Goal: Task Accomplishment & Management: Complete application form

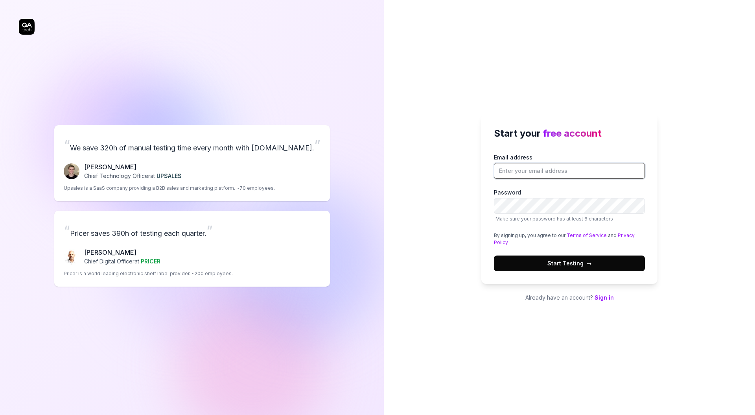
click at [575, 174] on input "Email address" at bounding box center [569, 171] width 151 height 16
click at [540, 170] on input "chris.stryjewski@qa.tech" at bounding box center [569, 171] width 151 height 16
type input "chris.stryjewski+25.10.02@qa.tech"
click at [555, 74] on div "Start your free account Email address chris.stryjewski+25.10.02@qa.tech Passwor…" at bounding box center [569, 207] width 371 height 415
click at [591, 260] on button "Start Testing →" at bounding box center [569, 263] width 151 height 16
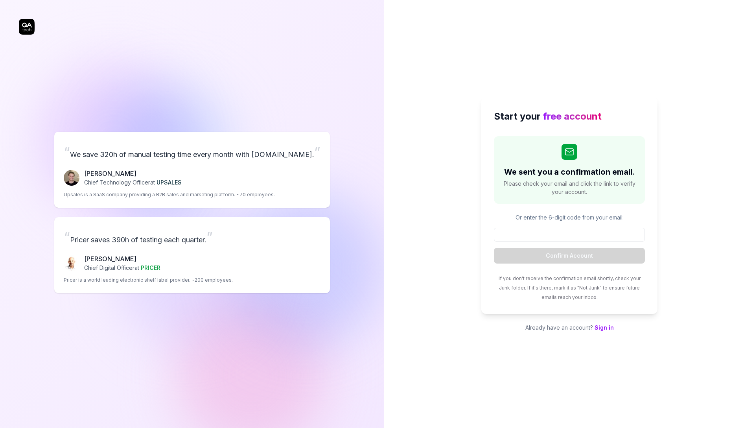
click at [478, 189] on div "Start your free account We sent you a confirmation email. Please check your ema…" at bounding box center [569, 214] width 371 height 428
click at [474, 192] on div "Start your free account We sent you a confirmation email. Please check your ema…" at bounding box center [569, 214] width 371 height 428
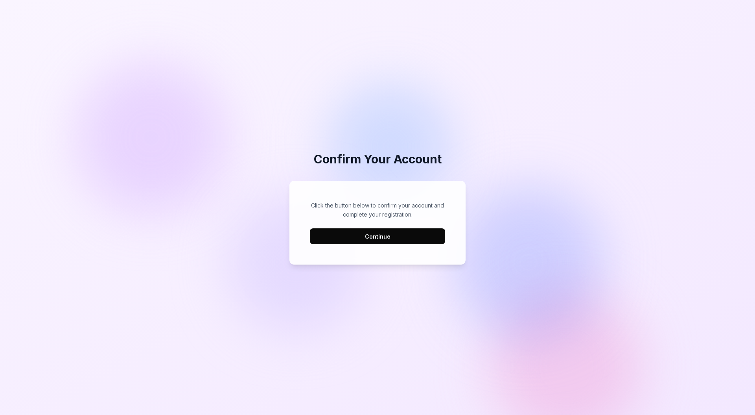
click at [383, 239] on button "Continue" at bounding box center [377, 236] width 135 height 16
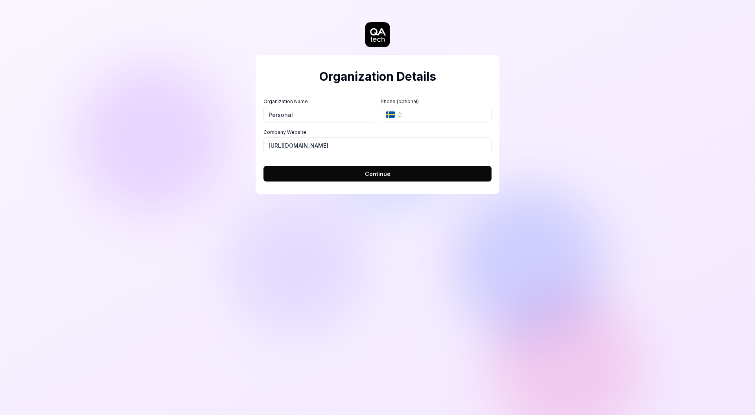
type input "Personal"
click at [381, 107] on button "SE" at bounding box center [393, 115] width 24 height 16
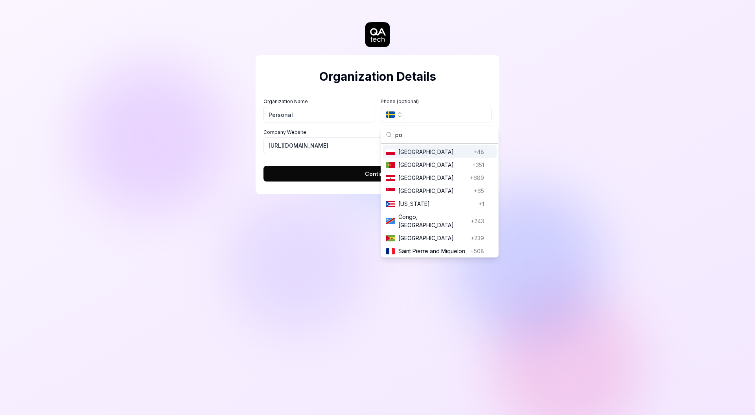
type input "pol"
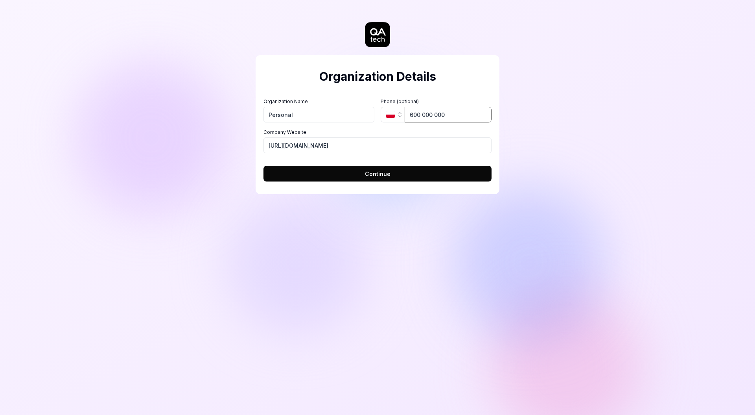
type input "600 000 000"
click at [305, 140] on input "https://qa.tech" at bounding box center [378, 145] width 228 height 16
drag, startPoint x: 308, startPoint y: 145, endPoint x: 280, endPoint y: 143, distance: 28.0
click at [280, 143] on input "https://qa.tech" at bounding box center [378, 145] width 228 height 16
click at [307, 144] on input "https://qa.tech" at bounding box center [378, 145] width 228 height 16
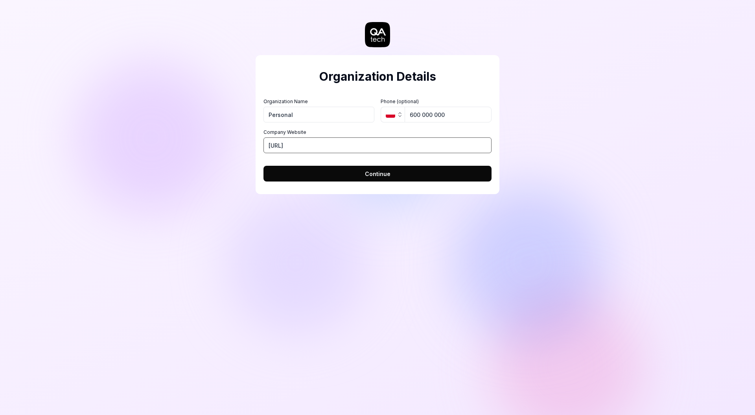
drag, startPoint x: 310, startPoint y: 145, endPoint x: 264, endPoint y: 143, distance: 45.3
click at [264, 143] on input "https://qa.techf" at bounding box center [378, 145] width 228 height 16
click at [345, 145] on input "https://qa.techf" at bounding box center [378, 145] width 228 height 16
type input "https://qa.tech"
click at [350, 175] on button "Continue" at bounding box center [378, 174] width 228 height 16
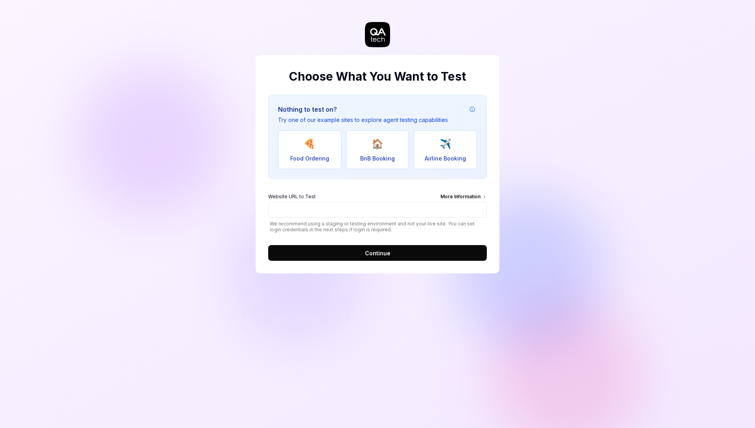
click at [363, 149] on button "🏠 BnB Booking" at bounding box center [377, 149] width 63 height 39
type input "https://real-staynb.vercel.app/"
click at [416, 254] on button "Continue" at bounding box center [377, 253] width 219 height 16
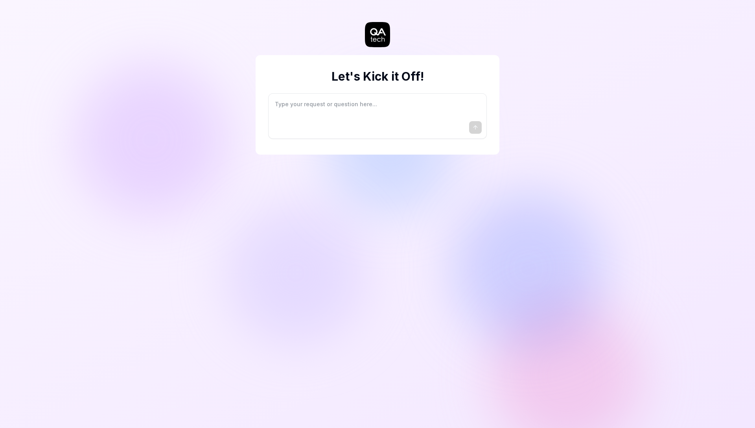
type textarea "*"
type textarea "I"
type textarea "*"
type textarea "I"
type textarea "*"
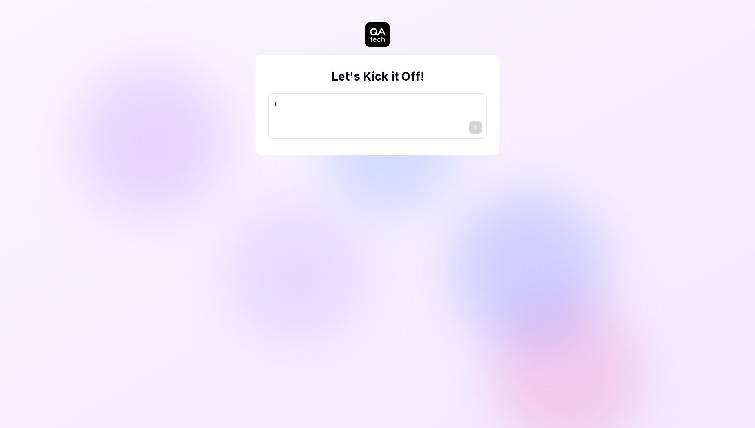
type textarea "I w"
type textarea "*"
type textarea "I wa"
type textarea "*"
type textarea "I wan"
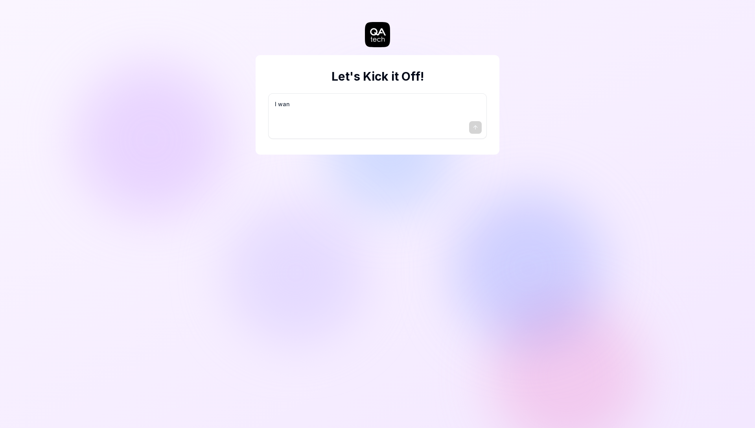
type textarea "*"
type textarea "I want"
type textarea "*"
type textarea "I want"
type textarea "*"
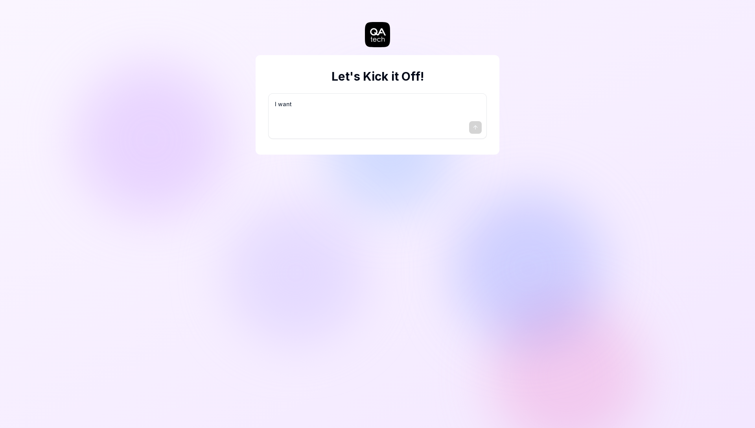
type textarea "I want a"
type textarea "*"
type textarea "I want a"
type textarea "*"
type textarea "I want a g"
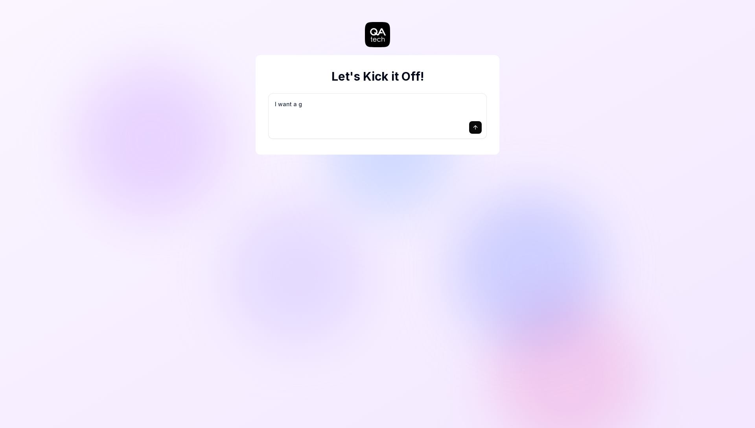
type textarea "*"
type textarea "I want a go"
type textarea "*"
type textarea "I want a goo"
type textarea "*"
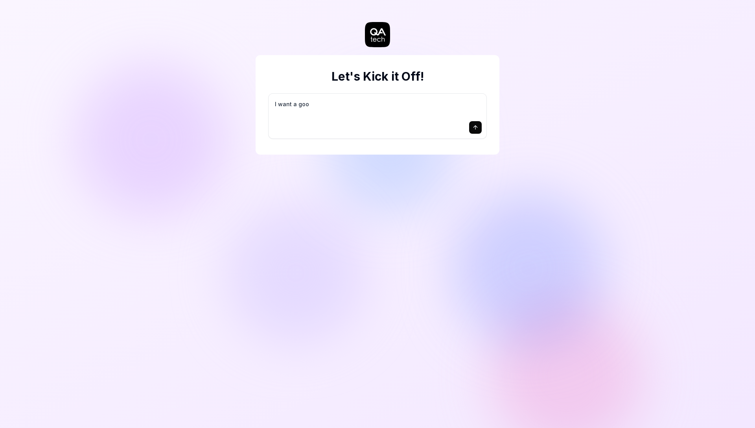
type textarea "I want a good"
type textarea "*"
type textarea "I want a good"
type textarea "*"
type textarea "I want a good t"
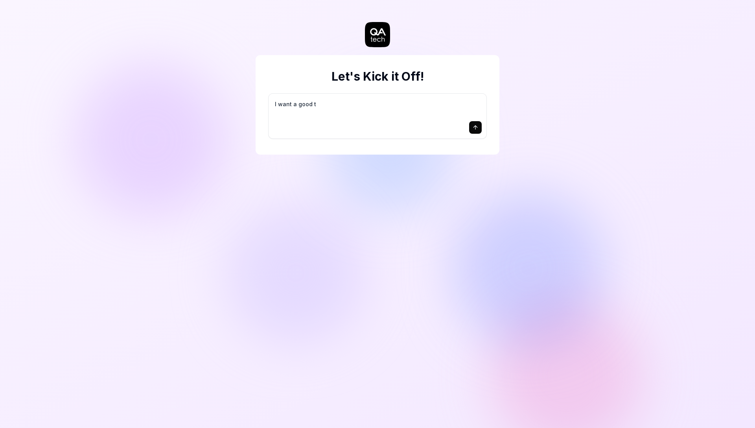
type textarea "*"
type textarea "I want a good te"
type textarea "*"
type textarea "I want a good tes"
type textarea "*"
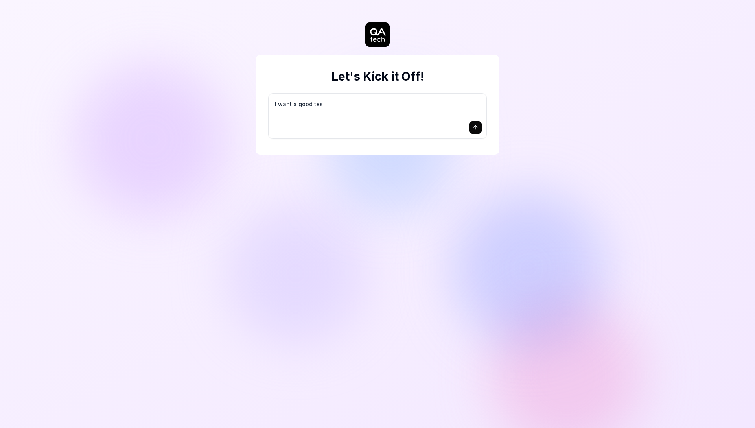
type textarea "I want a good test"
type textarea "*"
type textarea "I want a good test"
type textarea "*"
type textarea "I want a good test s"
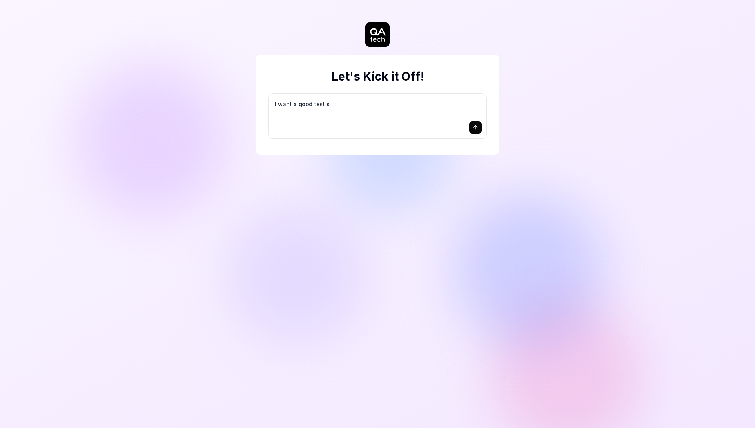
type textarea "*"
type textarea "I want a good test se"
type textarea "*"
type textarea "I want a good test set"
type textarea "*"
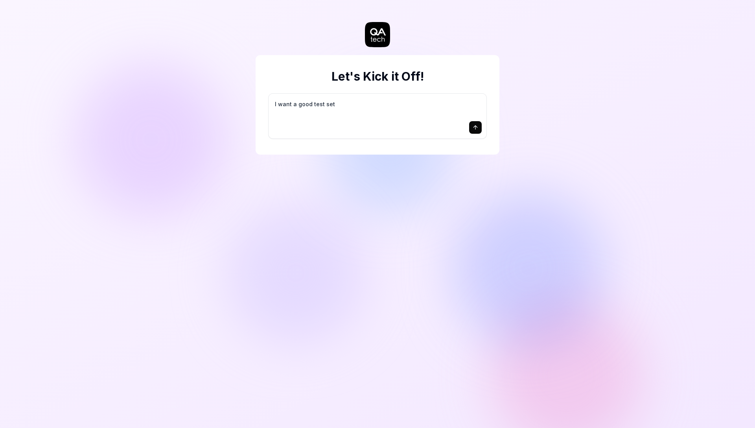
type textarea "I want a good test setu"
type textarea "*"
type textarea "I want a good test setup"
type textarea "*"
type textarea "I want a good test setup"
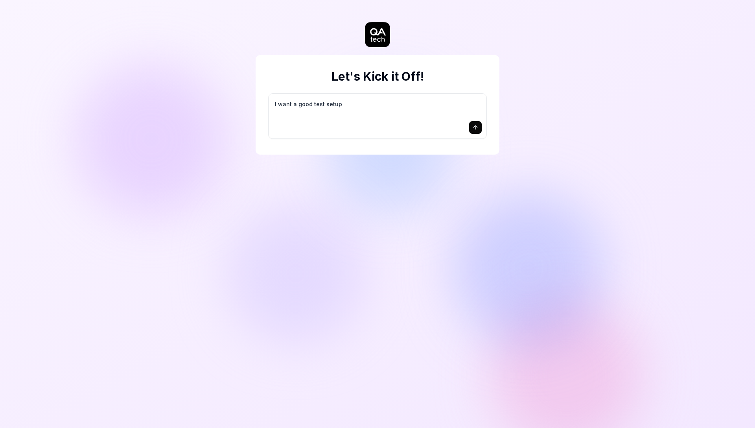
type textarea "*"
type textarea "I want a good test setup f"
type textarea "*"
type textarea "I want a good test setup fo"
type textarea "*"
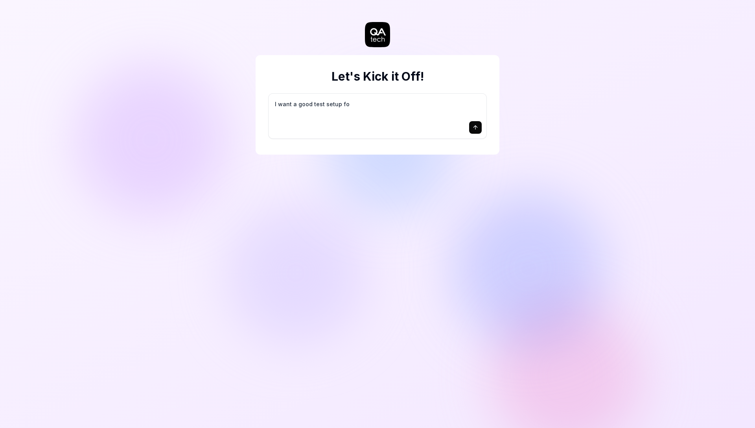
type textarea "I want a good test setup for"
type textarea "*"
type textarea "I want a good test setup for"
type textarea "*"
type textarea "I want a good test setup for m"
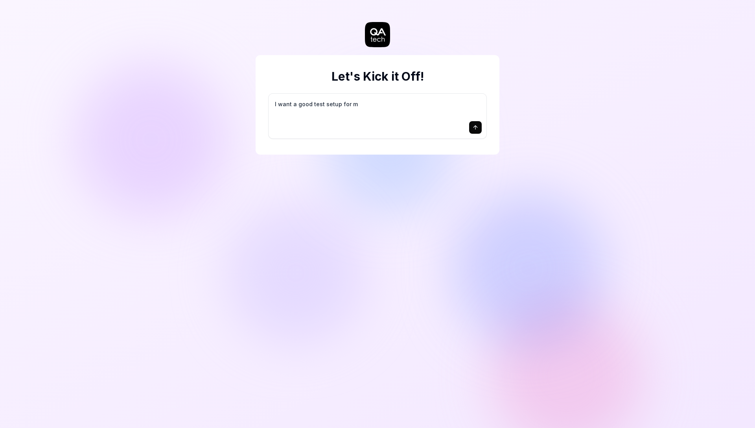
type textarea "*"
type textarea "I want a good test setup for my"
type textarea "*"
type textarea "I want a good test setup for my"
type textarea "*"
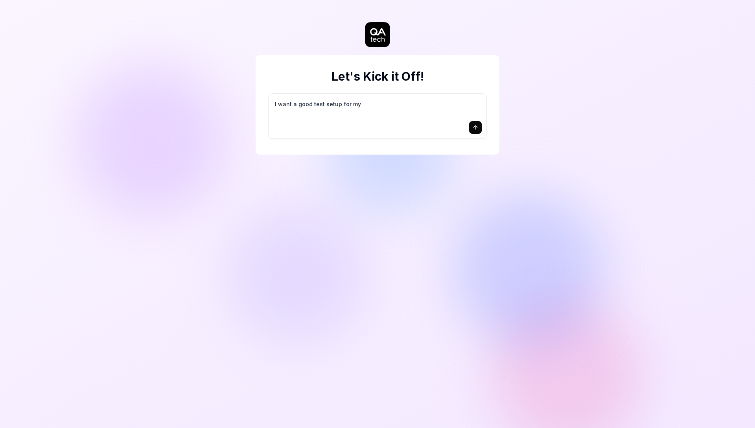
type textarea "I want a good test setup for my s"
type textarea "*"
type textarea "I want a good test setup for my si"
type textarea "*"
type textarea "I want a good test setup for my sit"
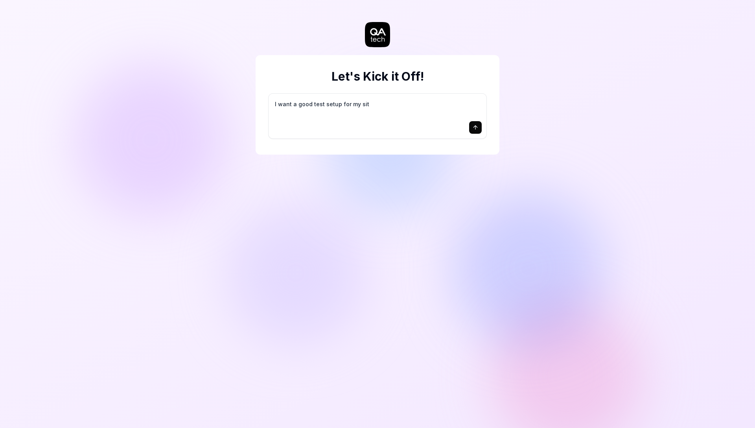
type textarea "*"
type textarea "I want a good test setup for my site"
type textarea "*"
type textarea "I want a good test setup for my site"
type textarea "*"
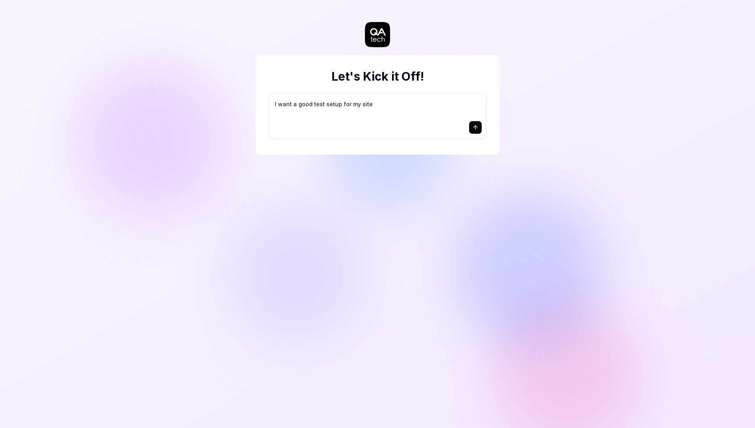
type textarea "I want a good test setup for my site -"
type textarea "*"
type textarea "I want a good test setup for my site -"
type textarea "*"
type textarea "I want a good test setup for my site - h"
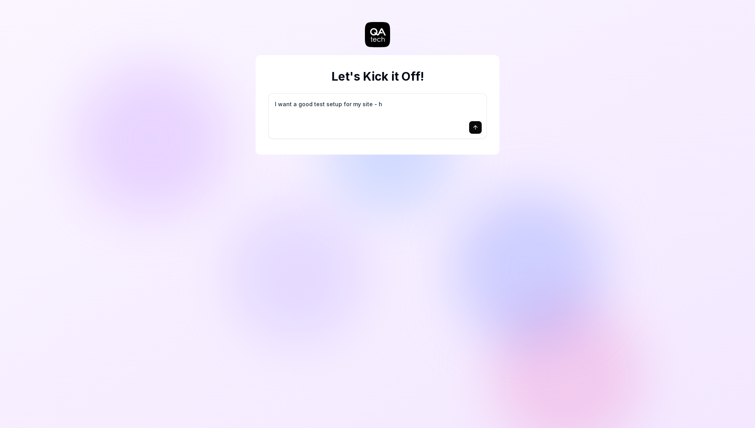
type textarea "*"
type textarea "I want a good test setup for my site - he"
type textarea "*"
type textarea "I want a good test setup for my site - hel"
type textarea "*"
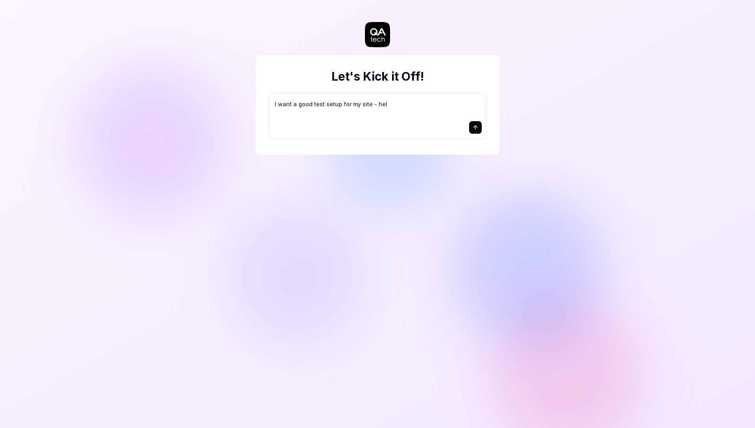
type textarea "I want a good test setup for my site - help"
type textarea "*"
type textarea "I want a good test setup for my site - help"
type textarea "*"
type textarea "I want a good test setup for my site - help m"
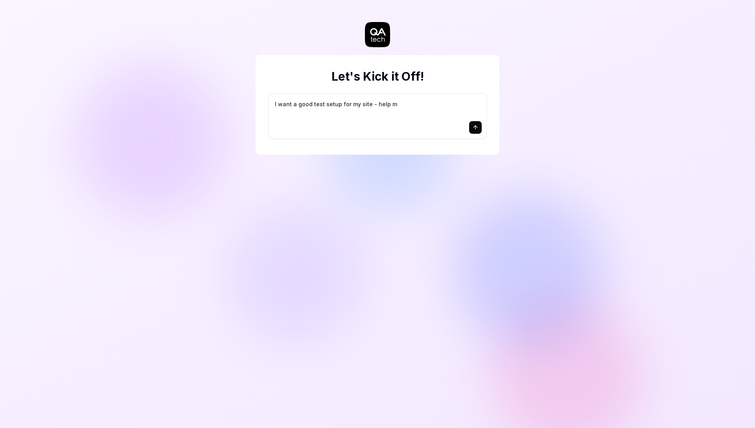
type textarea "*"
type textarea "I want a good test setup for my site - help me"
type textarea "*"
type textarea "I want a good test setup for my site - help me"
type textarea "*"
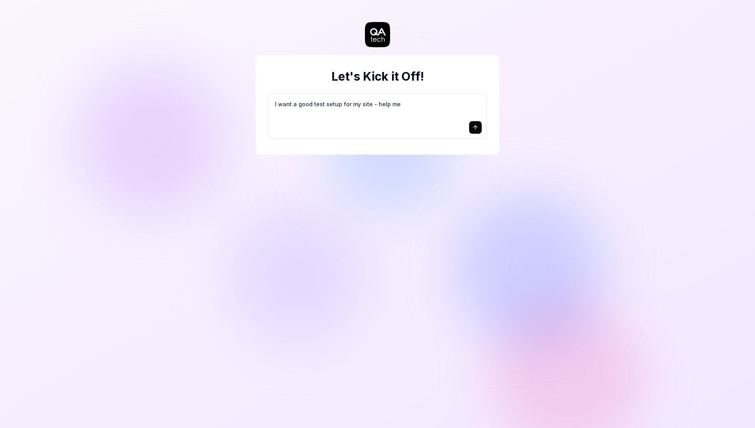
type textarea "I want a good test setup for my site - help me c"
type textarea "*"
type textarea "I want a good test setup for my site - help me cr"
type textarea "*"
type textarea "I want a good test setup for my site - help me cre"
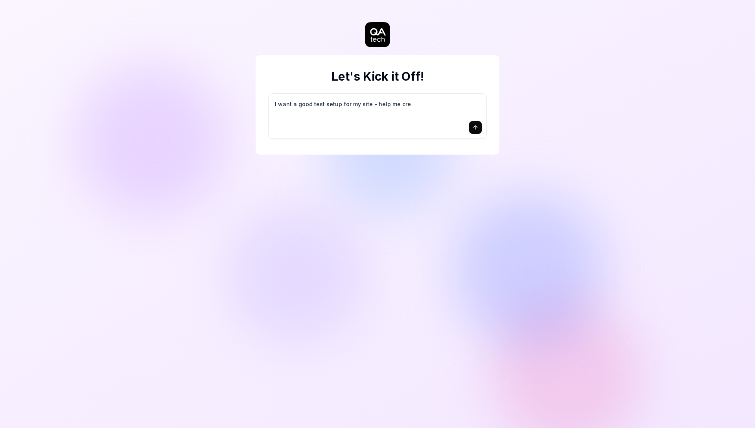
type textarea "*"
type textarea "I want a good test setup for my site - help me crea"
type textarea "*"
type textarea "I want a good test setup for my site - help me creat"
type textarea "*"
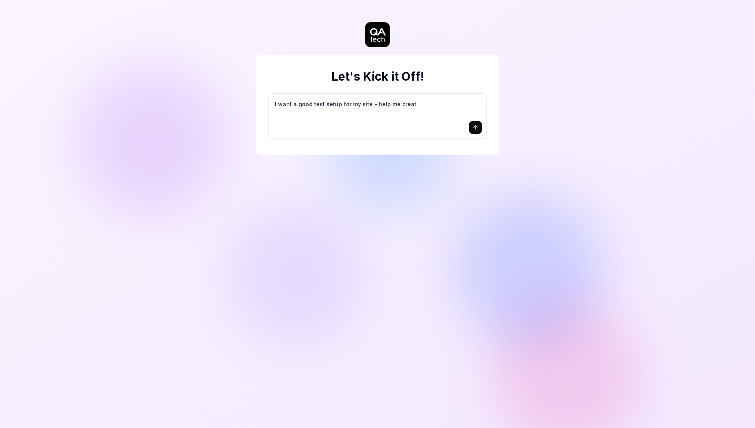
type textarea "I want a good test setup for my site - help me create"
type textarea "*"
type textarea "I want a good test setup for my site - help me create"
type textarea "*"
type textarea "I want a good test setup for my site - help me create t"
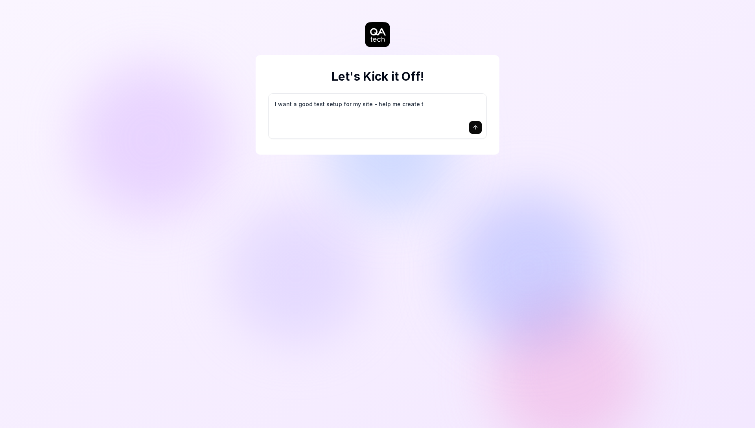
type textarea "*"
type textarea "I want a good test setup for my site - help me create th"
type textarea "*"
type textarea "I want a good test setup for my site - help me create the"
type textarea "*"
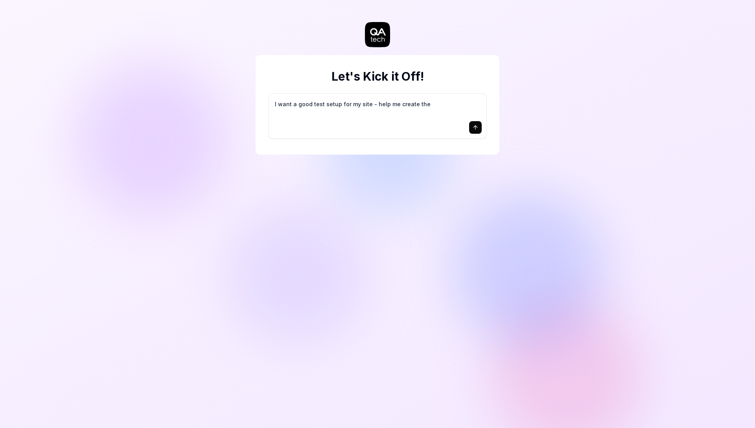
type textarea "I want a good test setup for my site - help me create the"
type textarea "*"
type textarea "I want a good test setup for my site - help me create the f"
type textarea "*"
type textarea "I want a good test setup for my site - help me create the fi"
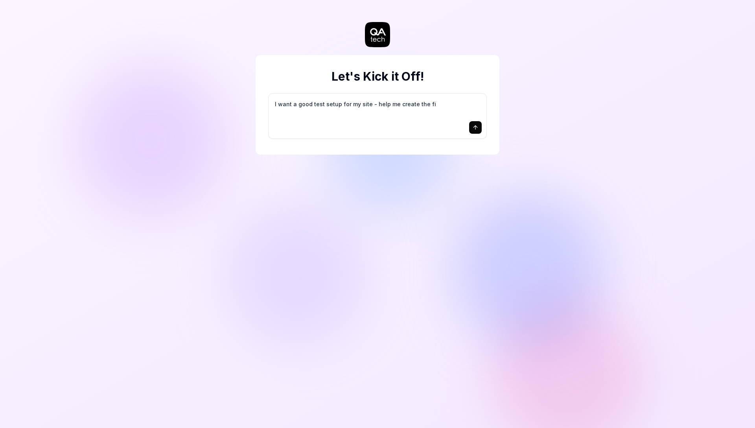
type textarea "*"
type textarea "I want a good test setup for my site - help me create the fir"
type textarea "*"
type textarea "I want a good test setup for my site - help me create the firs"
type textarea "*"
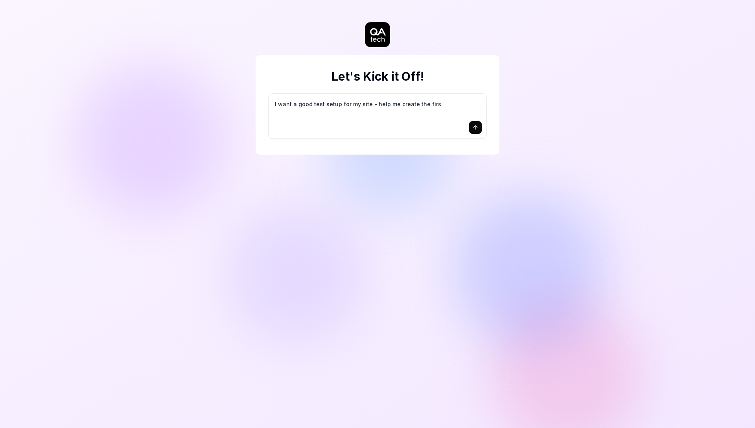
type textarea "I want a good test setup for my site - help me create the first"
type textarea "*"
type textarea "I want a good test setup for my site - help me create the first"
type textarea "*"
type textarea "I want a good test setup for my site - help me create the first 3"
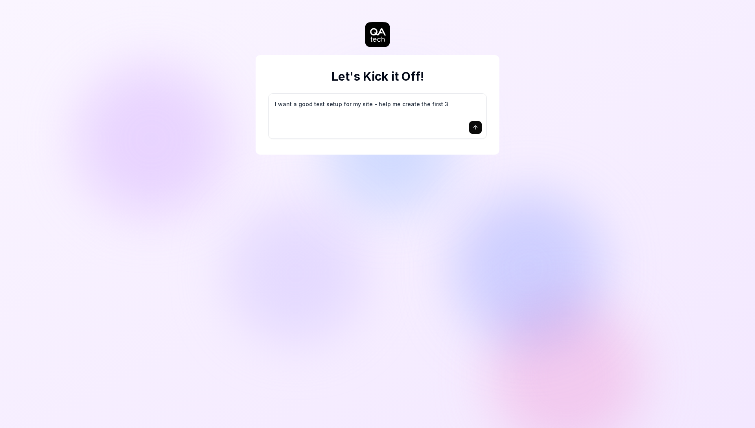
type textarea "*"
type textarea "I want a good test setup for my site - help me create the first 3-"
type textarea "*"
type textarea "I want a good test setup for my site - help me create the first 3-5"
type textarea "*"
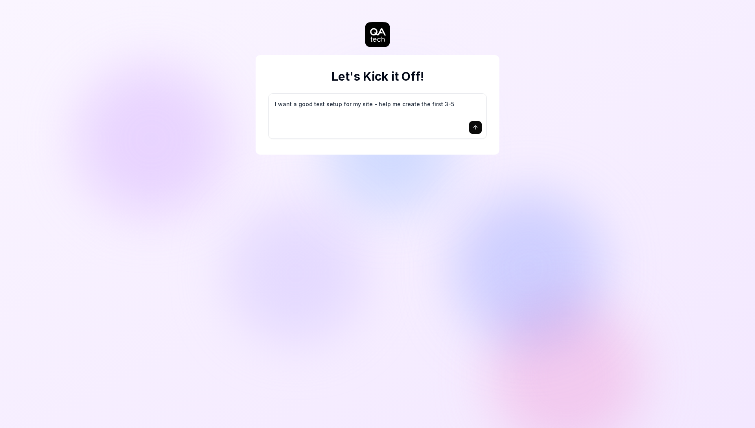
type textarea "I want a good test setup for my site - help me create the first 3-5"
type textarea "*"
type textarea "I want a good test setup for my site - help me create the first 3-5 t"
type textarea "*"
type textarea "I want a good test setup for my site - help me create the first 3-5 te"
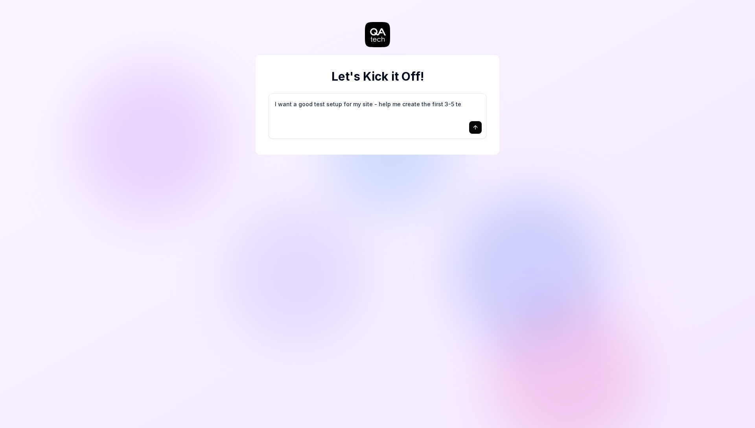
type textarea "*"
type textarea "I want a good test setup for my site - help me create the first 3-5 tes"
type textarea "*"
type textarea "I want a good test setup for my site - help me create the first 3-5 test"
type textarea "*"
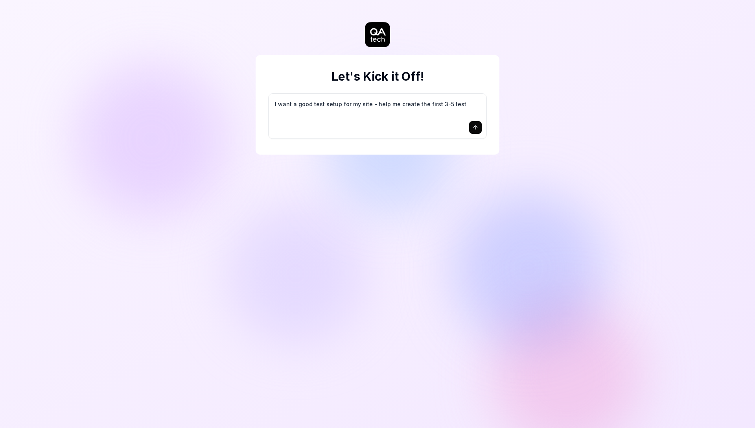
type textarea "I want a good test setup for my site - help me create the first 3-5 test"
type textarea "*"
type textarea "I want a good test setup for my site - help me create the first 3-5 test c"
type textarea "*"
type textarea "I want a good test setup for my site - help me create the first 3-5 test ca"
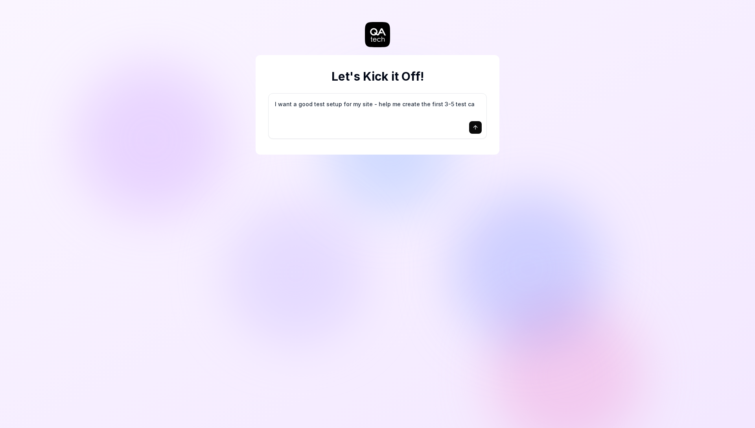
type textarea "*"
type textarea "I want a good test setup for my site - help me create the first 3-5 test cas"
type textarea "*"
type textarea "I want a good test setup for my site - help me create the first 3-5 test case"
type textarea "*"
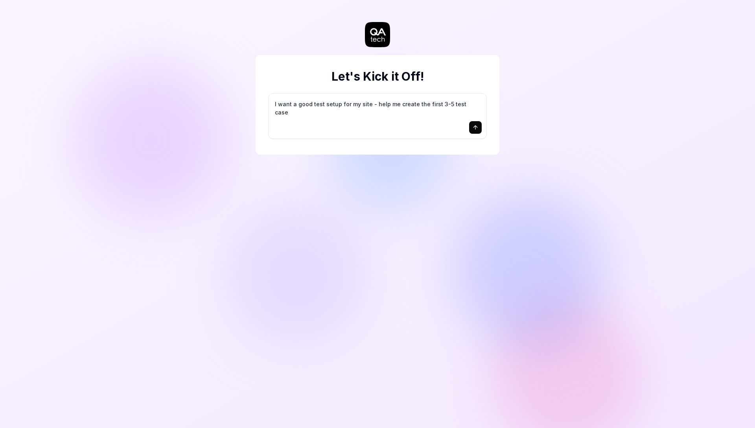
type textarea "I want a good test setup for my site - help me create the first 3-5 test cases"
click at [479, 127] on button "submit" at bounding box center [475, 127] width 13 height 13
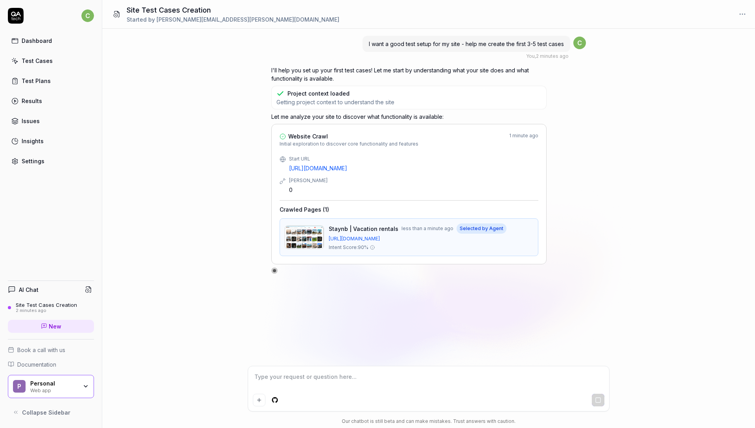
click at [558, 125] on div "I'll help you set up your first test cases! Let me start by understanding what …" at bounding box center [428, 170] width 315 height 208
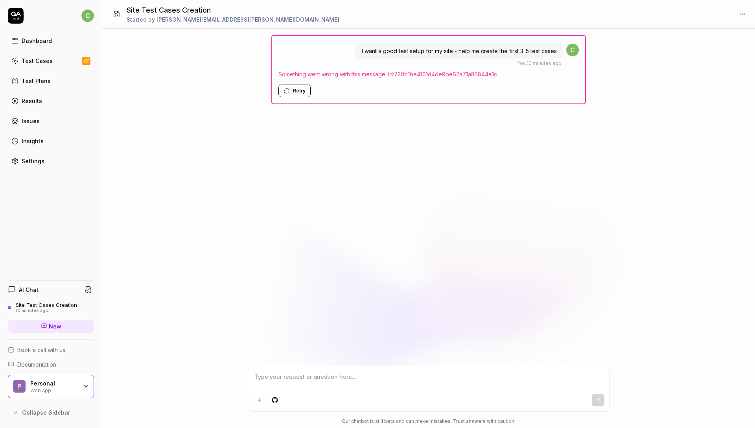
type textarea "*"
